Goal: Task Accomplishment & Management: Manage account settings

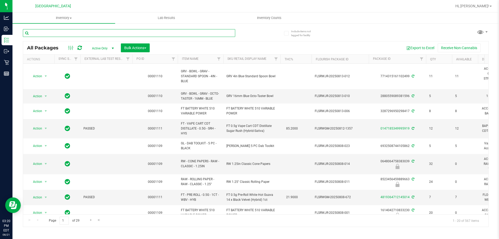
click at [107, 37] on input "text" at bounding box center [129, 33] width 213 height 8
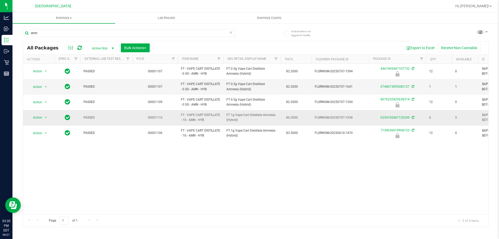
drag, startPoint x: 195, startPoint y: 120, endPoint x: 181, endPoint y: 116, distance: 14.6
click at [181, 116] on span "FT - VAPE CART DISTILLATE - 1G - AMN - HYB" at bounding box center [200, 118] width 39 height 10
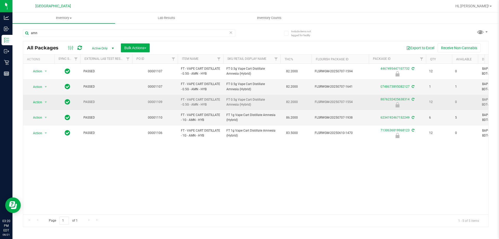
copy span "FT - VAPE CART DISTILLATE - 1G - AMN"
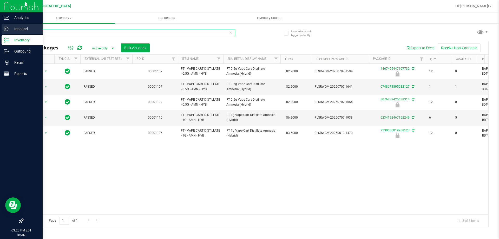
drag, startPoint x: 64, startPoint y: 36, endPoint x: 8, endPoint y: 29, distance: 56.6
click at [8, 29] on div "Analytics Inbound Inventory Outbound Retail Reports 03:20 PM EDT 08/21/2025 08/…" at bounding box center [249, 119] width 499 height 239
paste input "FT - VAPE CART DISTILLATE - 1G - AMN"
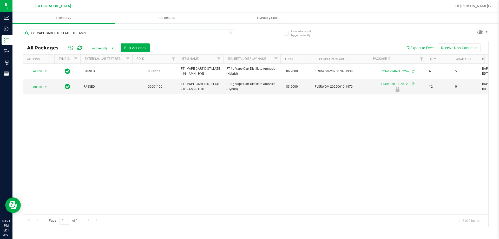
type input "FT - VAPE CART DISTILLATE - 1G - AMN"
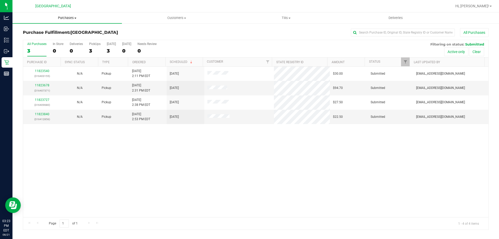
click at [75, 19] on span "Purchases" at bounding box center [67, 18] width 110 height 5
click at [69, 36] on li "Fulfillment" at bounding box center [67, 38] width 110 height 6
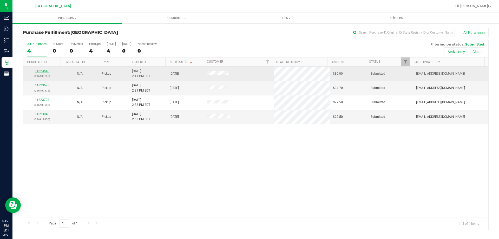
click at [46, 72] on link "11823540" at bounding box center [42, 71] width 15 height 4
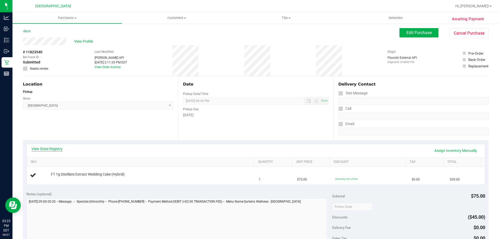
click at [59, 148] on link "View State Registry" at bounding box center [46, 148] width 31 height 5
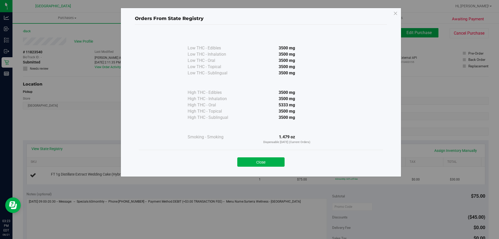
click at [264, 161] on button "Close" at bounding box center [260, 161] width 47 height 9
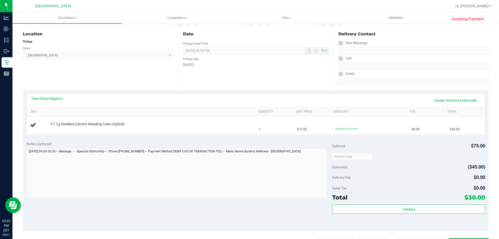
scroll to position [156, 0]
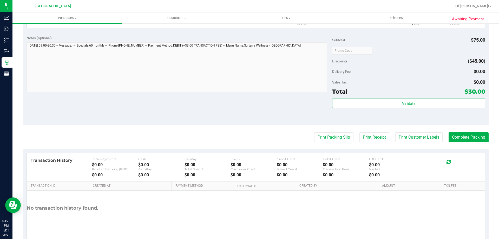
click at [338, 143] on purchase-details "Back Edit Purchase Cancel Purchase View Profile # 11823540 BioTrack ID: - Submi…" at bounding box center [256, 59] width 466 height 375
click at [338, 141] on button "Print Packing Slip" at bounding box center [333, 137] width 39 height 10
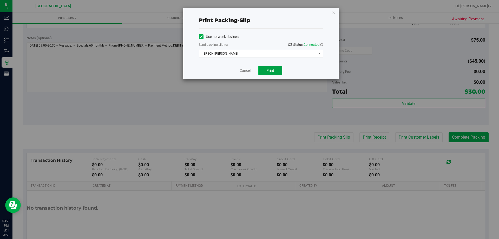
click at [273, 73] on button "Print" at bounding box center [271, 70] width 24 height 9
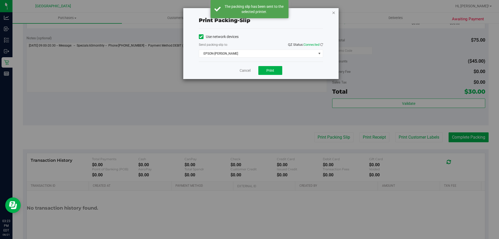
click at [333, 13] on icon "button" at bounding box center [334, 12] width 4 height 6
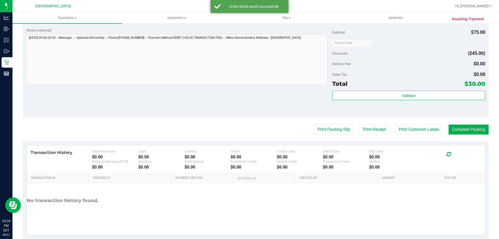
scroll to position [177, 0]
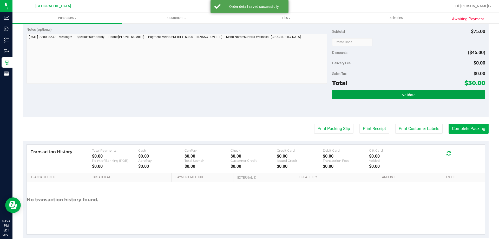
click at [441, 91] on button "Validate" at bounding box center [408, 94] width 153 height 9
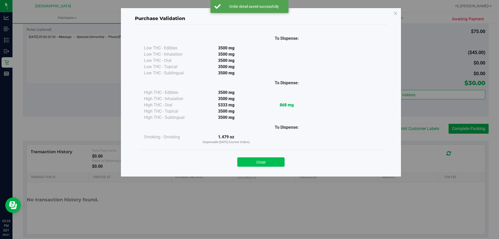
click at [260, 158] on button "Close" at bounding box center [260, 161] width 47 height 9
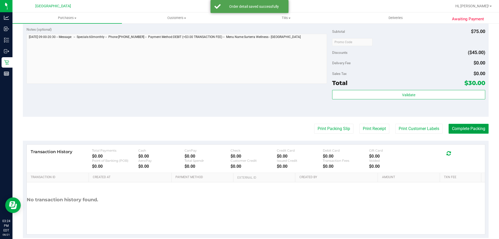
click at [462, 124] on button "Complete Packing" at bounding box center [469, 129] width 40 height 10
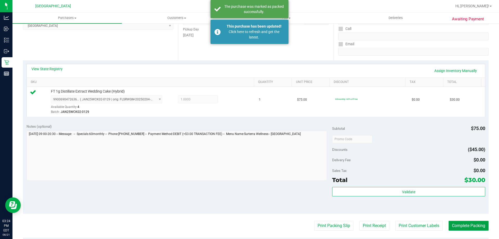
scroll to position [0, 0]
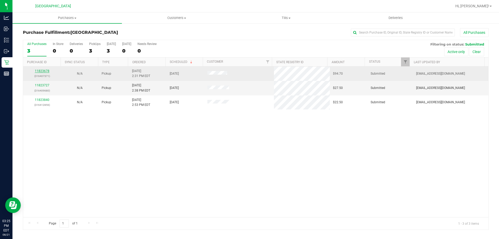
click at [48, 72] on link "11823678" at bounding box center [42, 71] width 15 height 4
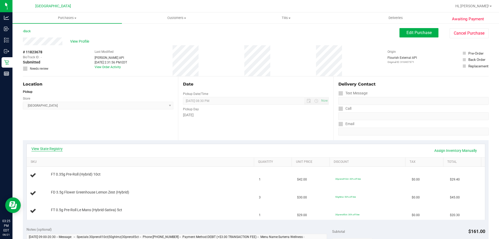
click at [60, 150] on link "View State Registry" at bounding box center [46, 148] width 31 height 5
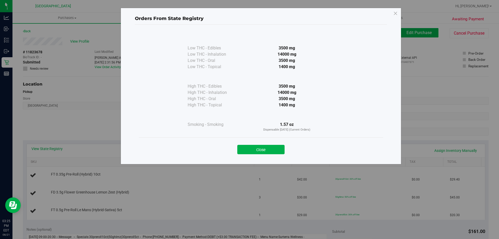
click at [258, 155] on div "Close" at bounding box center [261, 147] width 245 height 21
click at [253, 153] on button "Close" at bounding box center [260, 149] width 47 height 9
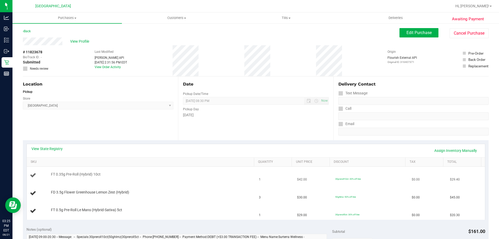
scroll to position [130, 0]
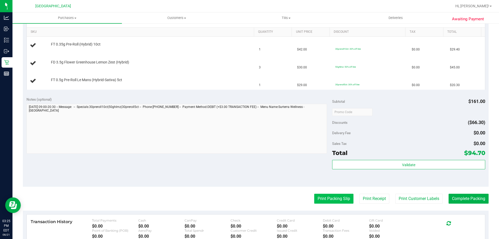
click at [342, 202] on button "Print Packing Slip" at bounding box center [333, 199] width 39 height 10
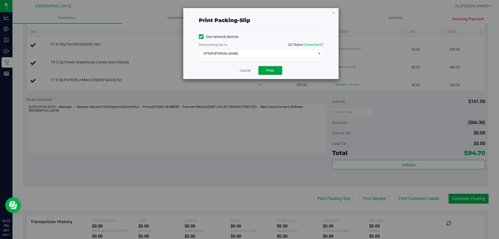
click at [280, 72] on button "Print" at bounding box center [271, 70] width 24 height 9
click at [333, 14] on icon "button" at bounding box center [334, 12] width 4 height 6
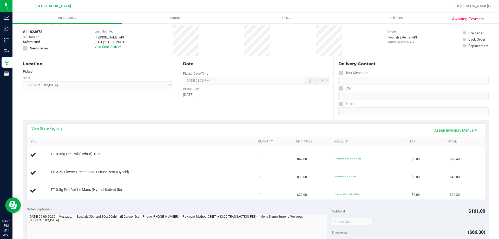
scroll to position [0, 0]
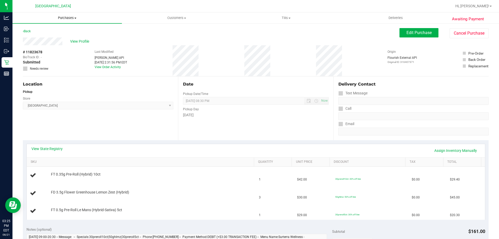
click at [76, 19] on span "Purchases" at bounding box center [67, 18] width 110 height 5
click at [72, 40] on li "Fulfillment" at bounding box center [67, 38] width 110 height 6
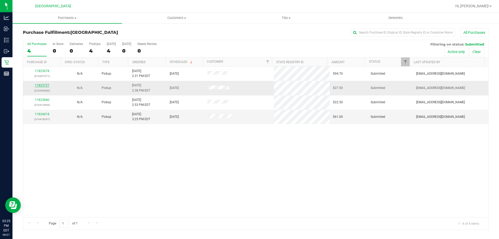
click at [41, 86] on link "11823727" at bounding box center [42, 85] width 15 height 4
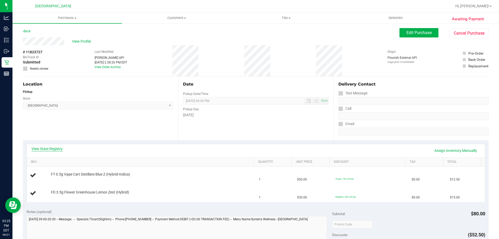
click at [46, 149] on link "View State Registry" at bounding box center [46, 148] width 31 height 5
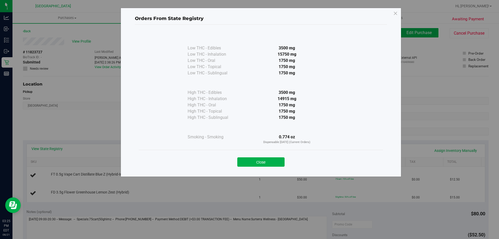
click at [243, 168] on div "Close" at bounding box center [261, 160] width 245 height 21
click at [247, 162] on button "Close" at bounding box center [260, 161] width 47 height 9
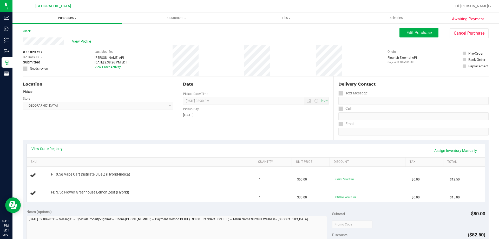
click at [51, 16] on span "Purchases" at bounding box center [67, 18] width 110 height 5
click at [61, 37] on li "Fulfillment" at bounding box center [67, 38] width 110 height 6
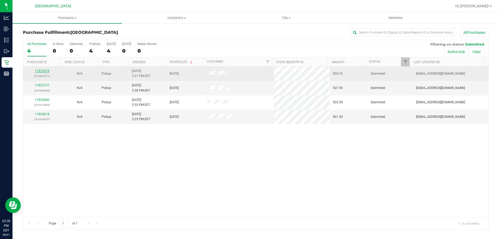
click at [46, 72] on link "11823678" at bounding box center [42, 71] width 15 height 4
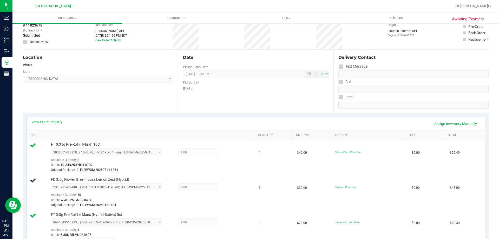
scroll to position [104, 0]
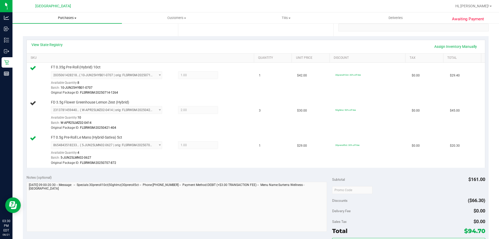
click at [89, 18] on span "Purchases" at bounding box center [67, 18] width 110 height 5
click at [74, 38] on li "Fulfillment" at bounding box center [67, 38] width 110 height 6
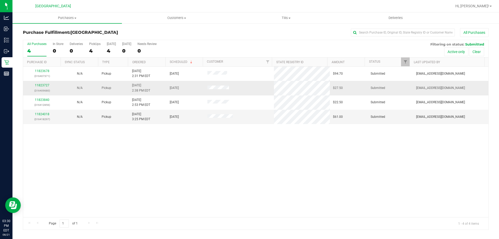
click at [37, 87] on div "11823727 (316409680)" at bounding box center [41, 88] width 31 height 10
click at [38, 86] on link "11823727" at bounding box center [42, 85] width 15 height 4
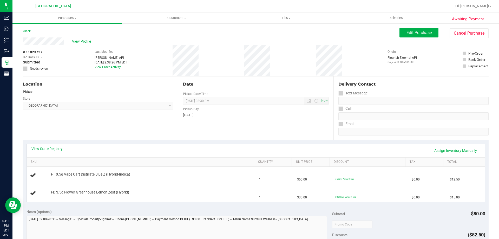
click at [49, 147] on link "View State Registry" at bounding box center [46, 148] width 31 height 5
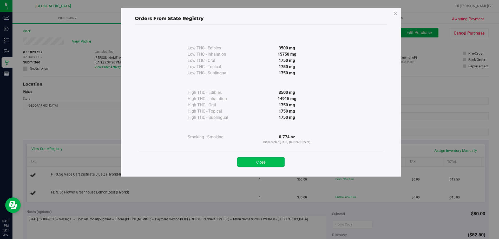
click at [248, 160] on button "Close" at bounding box center [260, 161] width 47 height 9
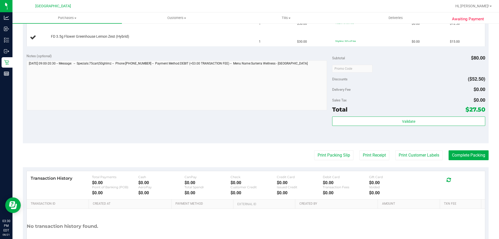
scroll to position [156, 0]
click at [314, 157] on button "Print Packing Slip" at bounding box center [333, 155] width 39 height 10
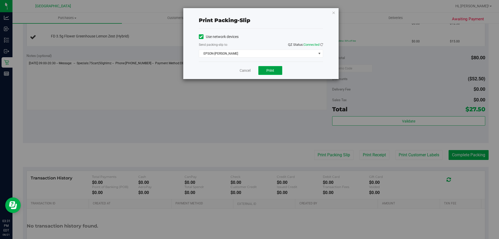
click at [262, 67] on button "Print" at bounding box center [271, 70] width 24 height 9
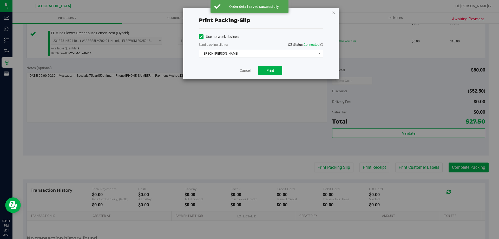
click at [334, 10] on icon "button" at bounding box center [334, 12] width 4 height 6
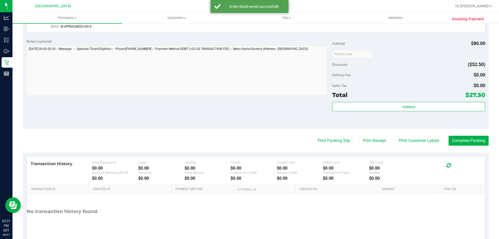
scroll to position [216, 0]
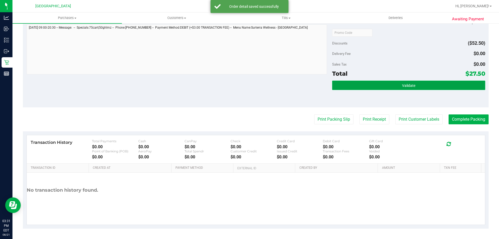
click at [432, 85] on button "Validate" at bounding box center [408, 85] width 153 height 9
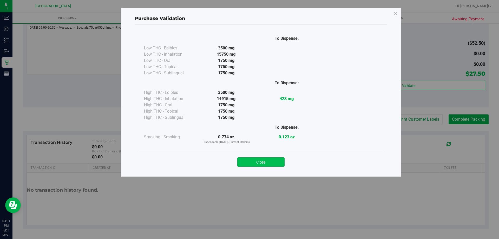
click at [281, 159] on button "Close" at bounding box center [260, 161] width 47 height 9
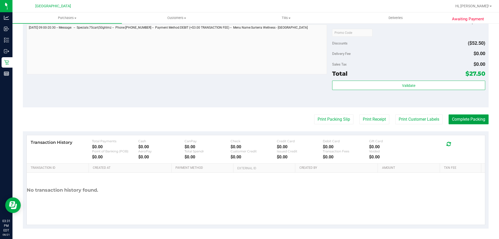
click at [460, 116] on button "Complete Packing" at bounding box center [469, 119] width 40 height 10
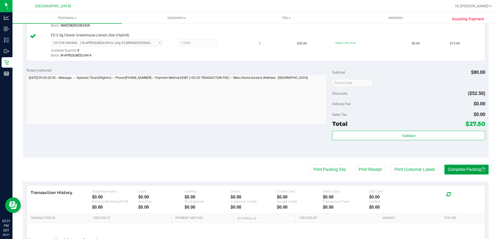
scroll to position [0, 0]
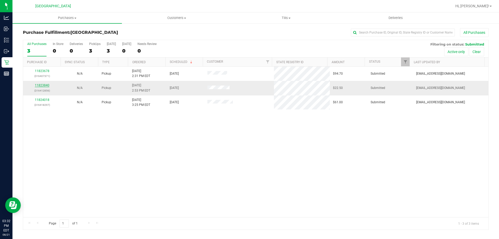
click at [39, 86] on link "11823840" at bounding box center [42, 85] width 15 height 4
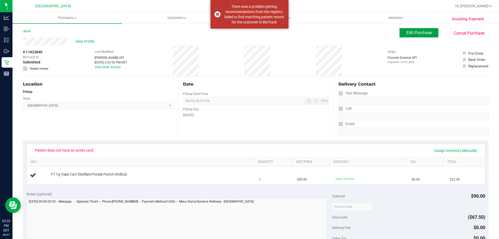
click at [407, 33] on span "Edit Purchase" at bounding box center [419, 32] width 25 height 5
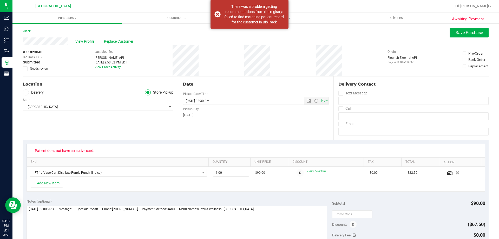
click at [124, 42] on span "Replace Customer" at bounding box center [119, 41] width 31 height 5
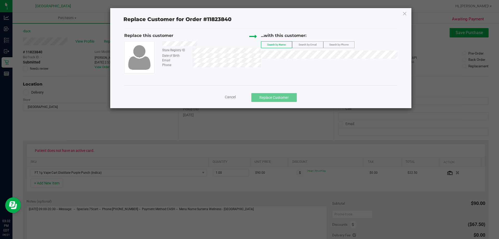
click at [164, 44] on div at bounding box center [209, 44] width 102 height 7
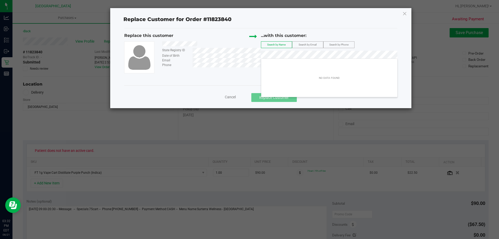
drag, startPoint x: 201, startPoint y: 43, endPoint x: 144, endPoint y: 58, distance: 58.5
click at [144, 58] on div "Replace this customer State Registry ID Date of Birth Email Phone ...with this …" at bounding box center [260, 53] width 273 height 41
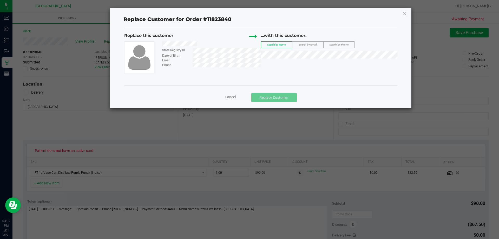
drag, startPoint x: 203, startPoint y: 45, endPoint x: 162, endPoint y: 43, distance: 41.6
click at [162, 43] on div at bounding box center [209, 44] width 102 height 7
click at [294, 46] on label "Search by Email" at bounding box center [308, 45] width 31 height 6
click at [338, 43] on label "Search by Phone" at bounding box center [339, 45] width 31 height 6
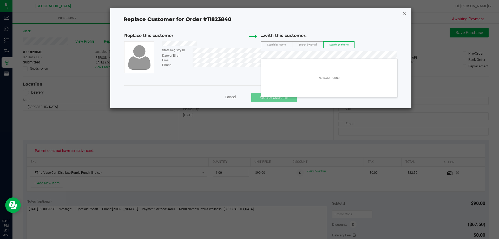
click at [405, 14] on icon at bounding box center [405, 13] width 5 height 8
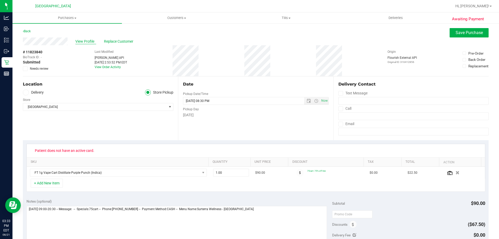
click at [88, 40] on span "View Profile" at bounding box center [85, 41] width 21 height 5
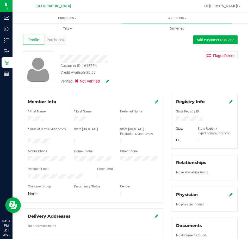
click at [59, 59] on div at bounding box center [111, 59] width 111 height 8
click at [86, 61] on div at bounding box center [111, 59] width 111 height 8
click at [229, 101] on icon at bounding box center [231, 101] width 4 height 4
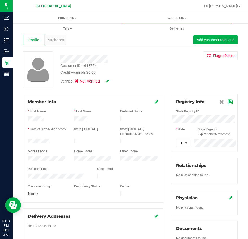
click at [214, 114] on div "State Registry ID" at bounding box center [204, 112] width 64 height 6
click at [130, 120] on div "Member Info * First Name * Last Name Preferred Name * Date of Birth (MM/DD/YYYY…" at bounding box center [130, 230] width 222 height 273
click at [228, 104] on div "Registry Info State Registry ID * State State Registry Expiration (MM/DD/YYYY) …" at bounding box center [204, 123] width 66 height 58
click at [228, 104] on icon at bounding box center [230, 102] width 5 height 4
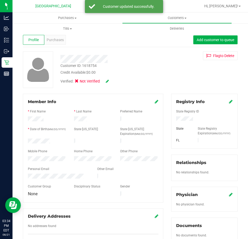
click at [108, 83] on icon at bounding box center [107, 81] width 3 height 4
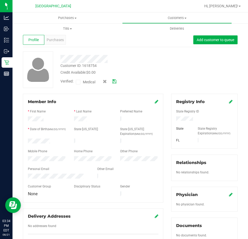
click at [80, 80] on span at bounding box center [78, 82] width 5 height 5
click at [0, 0] on input "Medical" at bounding box center [0, 0] width 0 height 0
click at [112, 82] on icon at bounding box center [114, 82] width 4 height 4
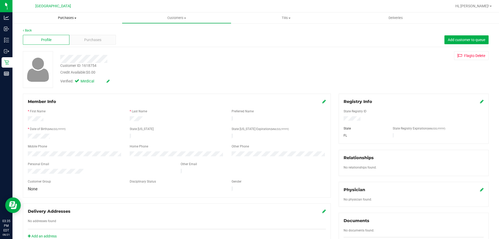
click at [55, 22] on uib-tab-heading "Purchases Summary of purchases Fulfillment All purchases" at bounding box center [67, 17] width 110 height 11
click at [52, 37] on li "Fulfillment" at bounding box center [67, 38] width 110 height 6
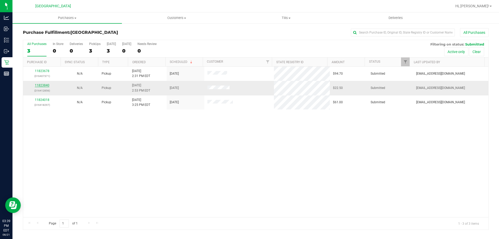
click at [46, 87] on link "11823840" at bounding box center [42, 85] width 15 height 4
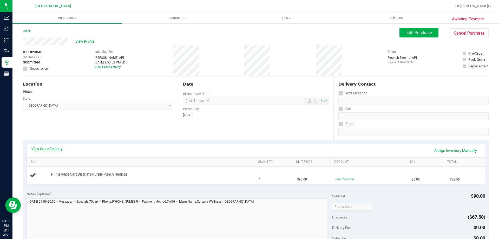
click at [55, 150] on link "View State Registry" at bounding box center [46, 148] width 31 height 5
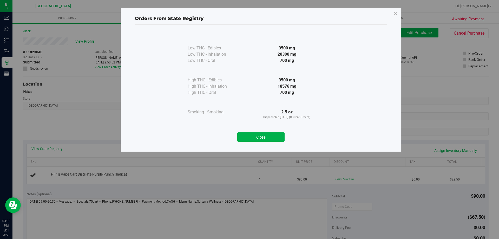
click at [254, 144] on div "Close" at bounding box center [261, 135] width 245 height 21
click at [254, 138] on button "Close" at bounding box center [260, 136] width 47 height 9
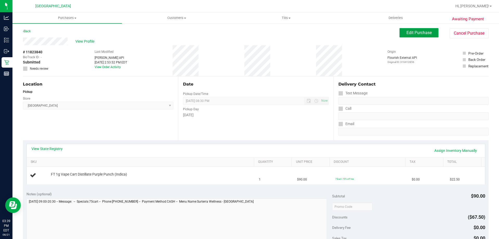
click at [406, 36] on button "Edit Purchase" at bounding box center [419, 32] width 39 height 9
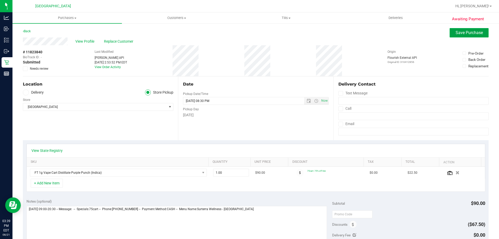
click at [455, 36] on button "Save Purchase" at bounding box center [469, 32] width 39 height 9
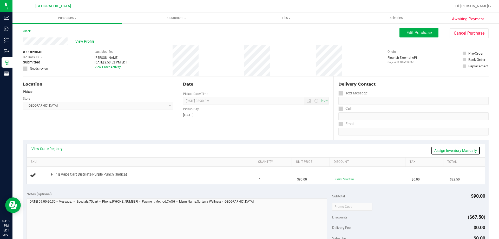
click at [451, 151] on link "Assign Inventory Manually" at bounding box center [455, 150] width 49 height 9
click at [59, 178] on link "Add Package" at bounding box center [60, 178] width 19 height 4
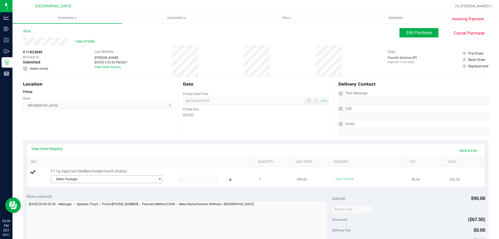
click at [155, 182] on span "select" at bounding box center [158, 179] width 7 height 7
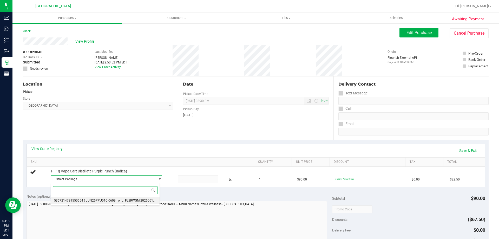
click at [135, 200] on span "( JUN25PPU01C-0609 | orig: FLSRWGM-20250616-426 )" at bounding box center [123, 201] width 79 height 4
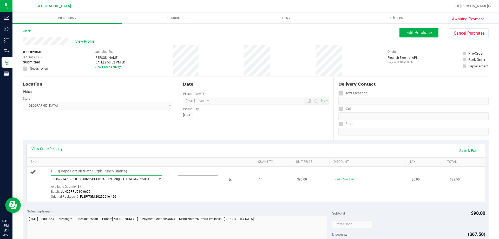
click at [189, 177] on span at bounding box center [198, 179] width 40 height 8
type input "1"
type input "1.0000"
click at [220, 144] on div "View State Registry Save & Exit" at bounding box center [256, 150] width 459 height 13
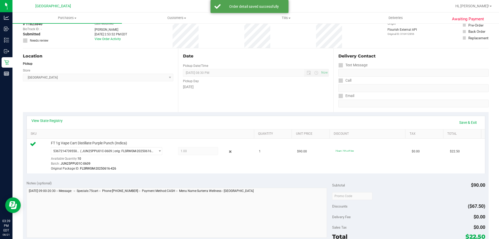
scroll to position [78, 0]
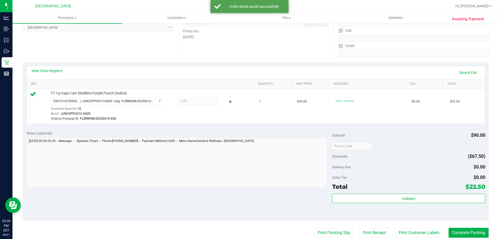
click at [395, 193] on div "Subtotal $90.00 Discounts ($67.50) Delivery Fee $0.00 Sales Tax $0.00 Total $22…" at bounding box center [408, 174] width 153 height 87
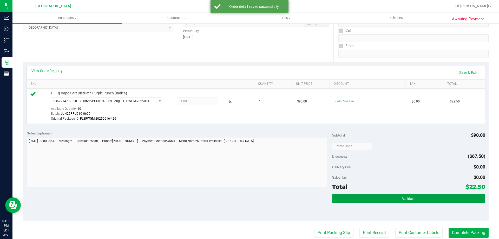
click at [394, 195] on button "Validate" at bounding box center [408, 198] width 153 height 9
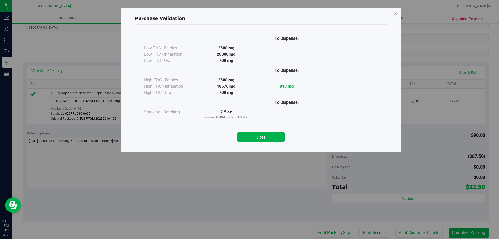
click at [281, 132] on div "Close" at bounding box center [261, 135] width 237 height 13
click at [279, 133] on button "Close" at bounding box center [260, 136] width 47 height 9
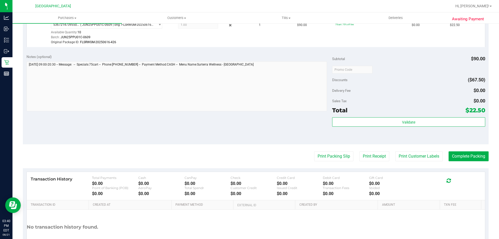
scroll to position [156, 0]
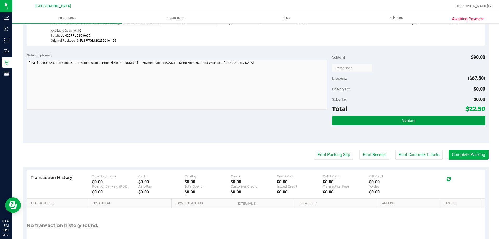
click at [408, 123] on button "Validate" at bounding box center [408, 120] width 153 height 9
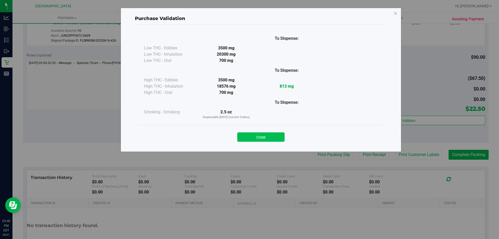
click at [273, 136] on button "Close" at bounding box center [260, 136] width 47 height 9
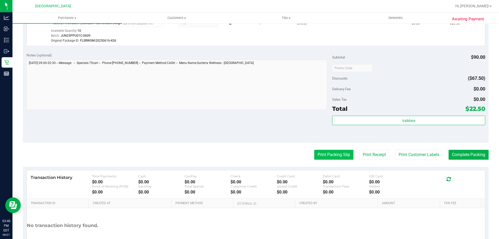
click at [335, 154] on button "Print Packing Slip" at bounding box center [333, 155] width 39 height 10
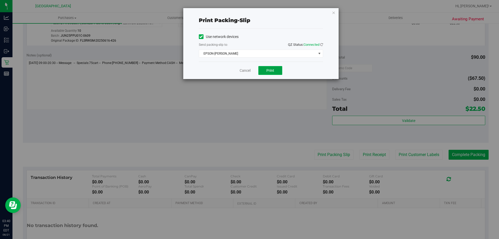
click at [271, 70] on span "Print" at bounding box center [271, 70] width 8 height 4
click at [333, 12] on icon "button" at bounding box center [334, 12] width 4 height 6
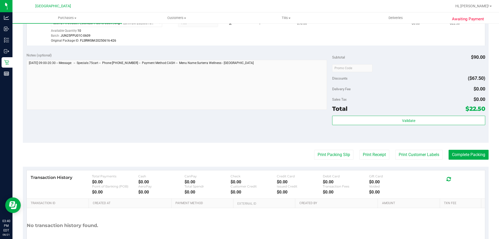
scroll to position [191, 0]
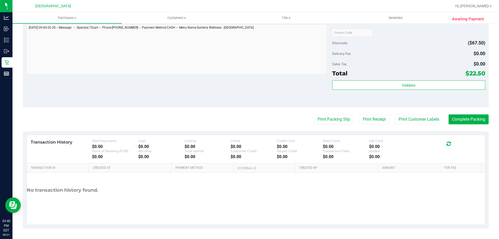
click at [361, 91] on div "Validate" at bounding box center [408, 91] width 153 height 23
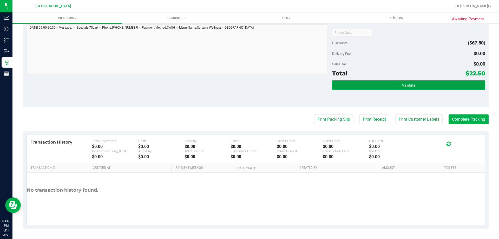
click at [362, 89] on button "Validate" at bounding box center [408, 84] width 153 height 9
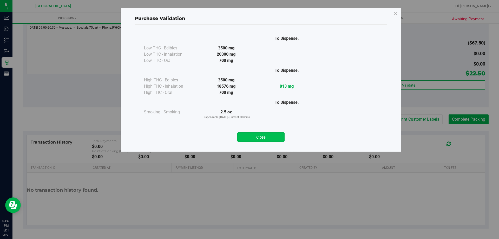
click at [277, 134] on button "Close" at bounding box center [260, 136] width 47 height 9
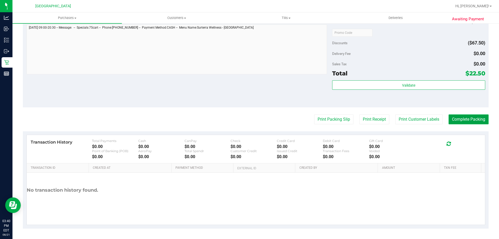
click at [455, 119] on button "Complete Packing" at bounding box center [469, 119] width 40 height 10
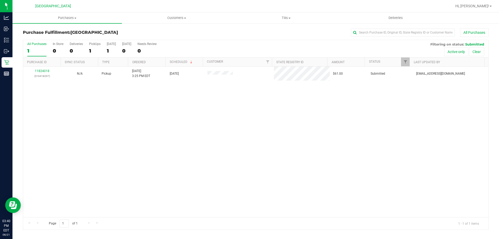
click at [246, 126] on div "11824018 (316418297) N/A Pickup [DATE] 3:25 PM EDT 8/21/2025 $61.00 Submitted […" at bounding box center [256, 142] width 466 height 151
click at [216, 42] on div "All Purchases 1 In Store 0 Deliveries 0 PickUps 1 [DATE] 1 [DATE] 0 Needs Revie…" at bounding box center [256, 42] width 466 height 4
